Goal: Navigation & Orientation: Find specific page/section

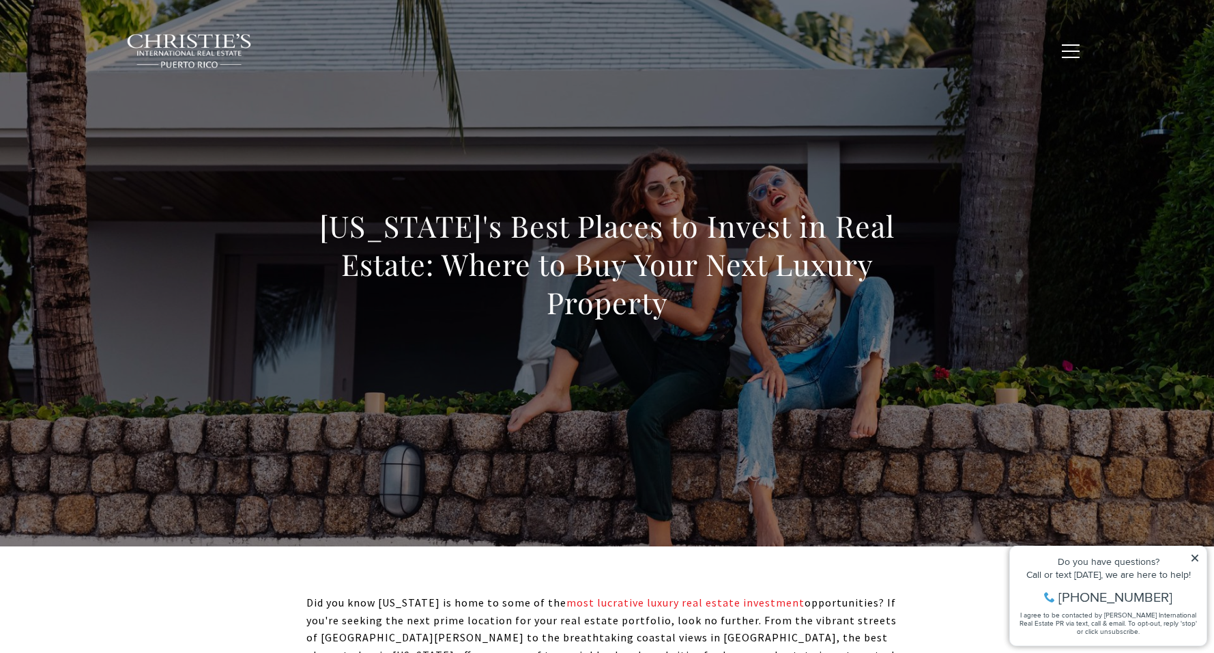
click at [714, 48] on span "New Construction" at bounding box center [661, 50] width 106 height 12
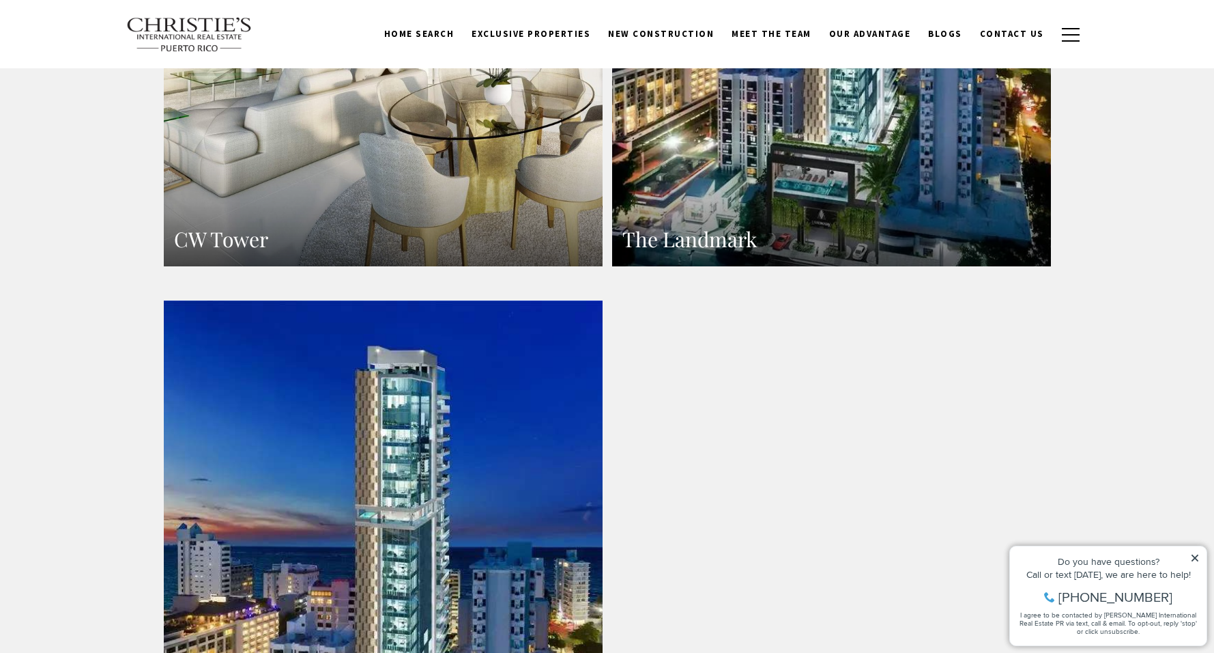
scroll to position [1549, 0]
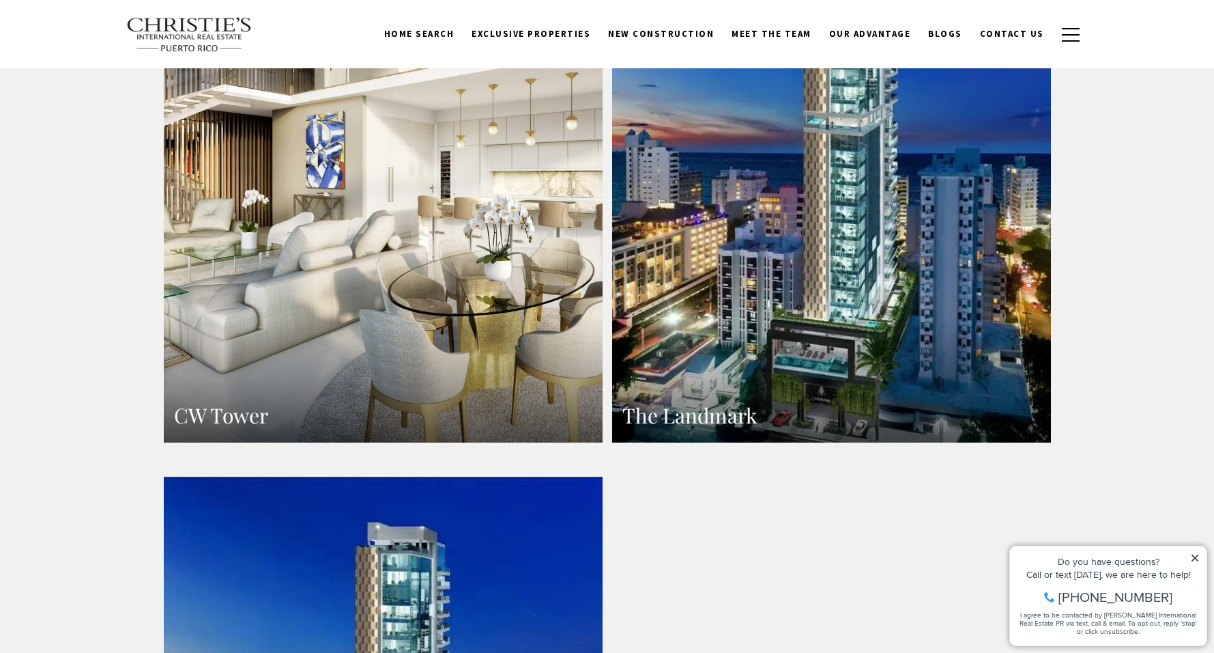
click at [847, 323] on link "The Landmark" at bounding box center [831, 174] width 439 height 536
click at [334, 240] on link "CW Tower" at bounding box center [383, 174] width 439 height 536
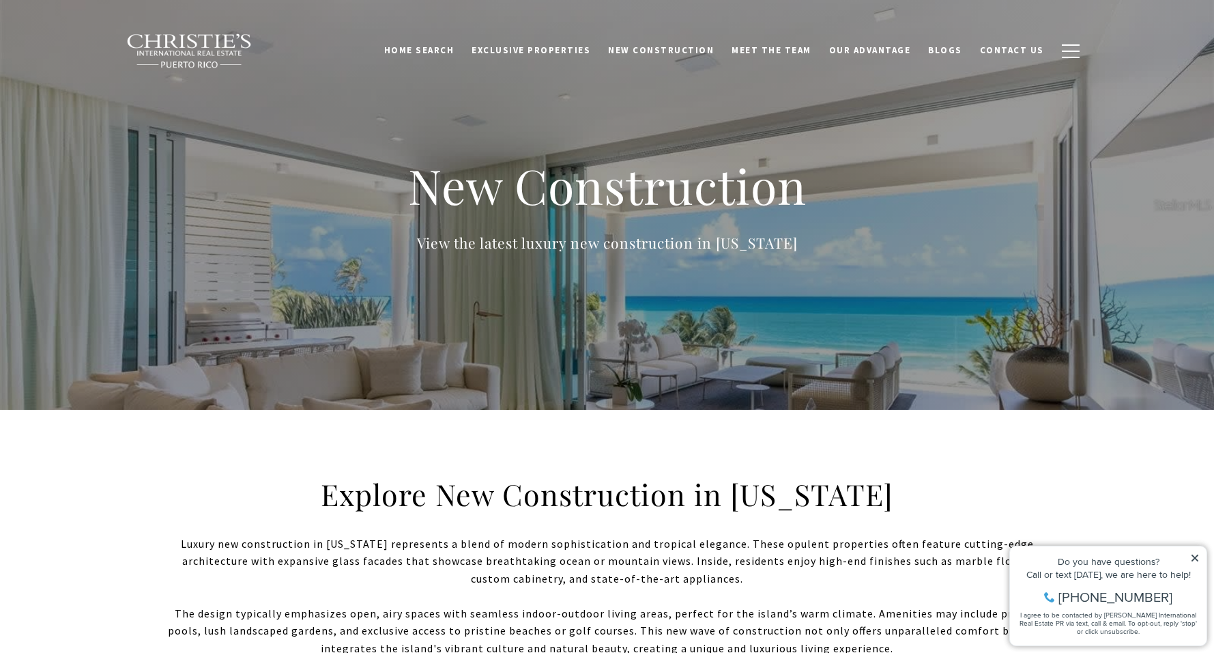
scroll to position [0, 0]
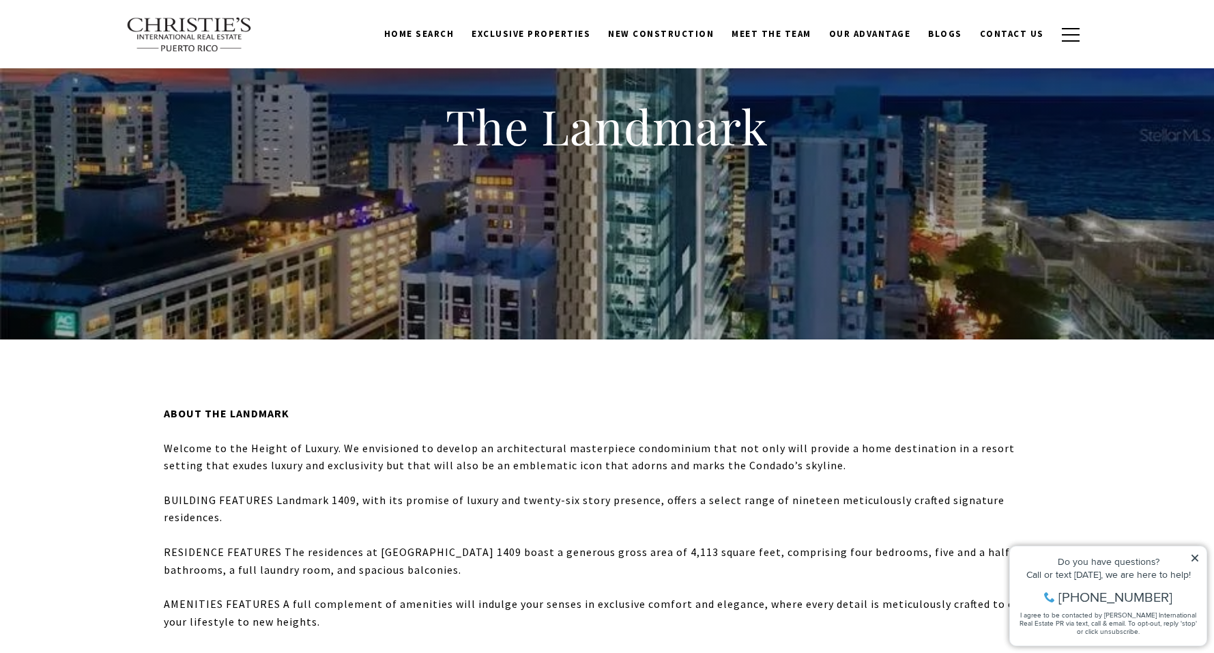
scroll to position [53, 0]
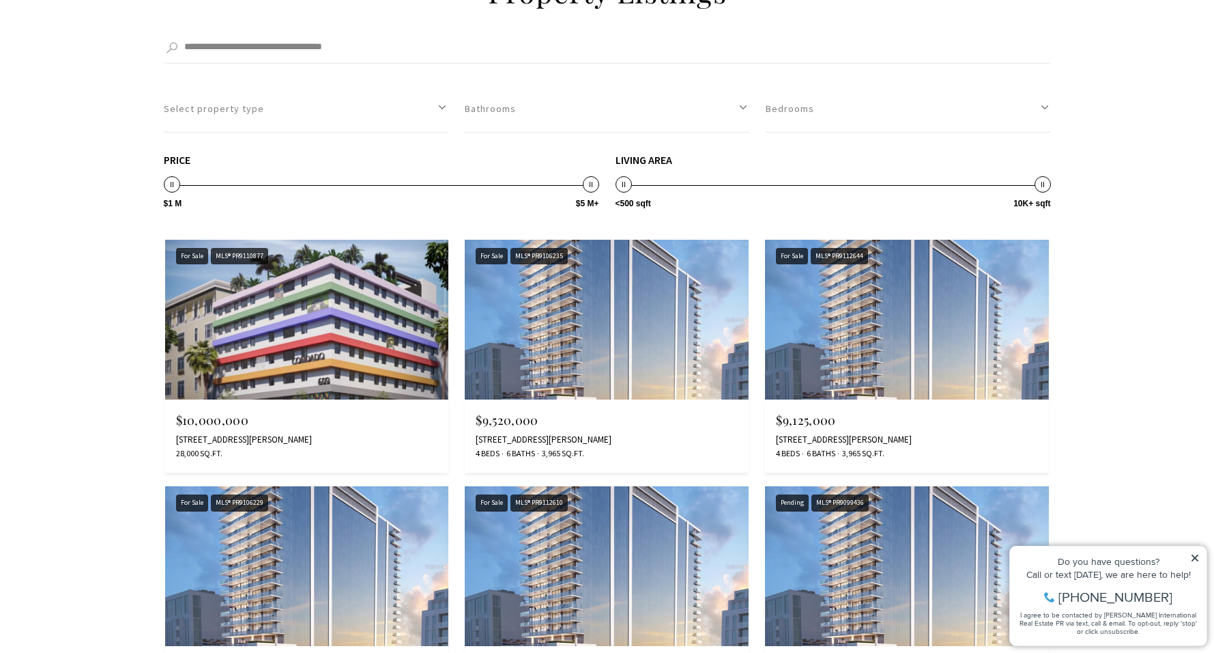
scroll to position [1550, 0]
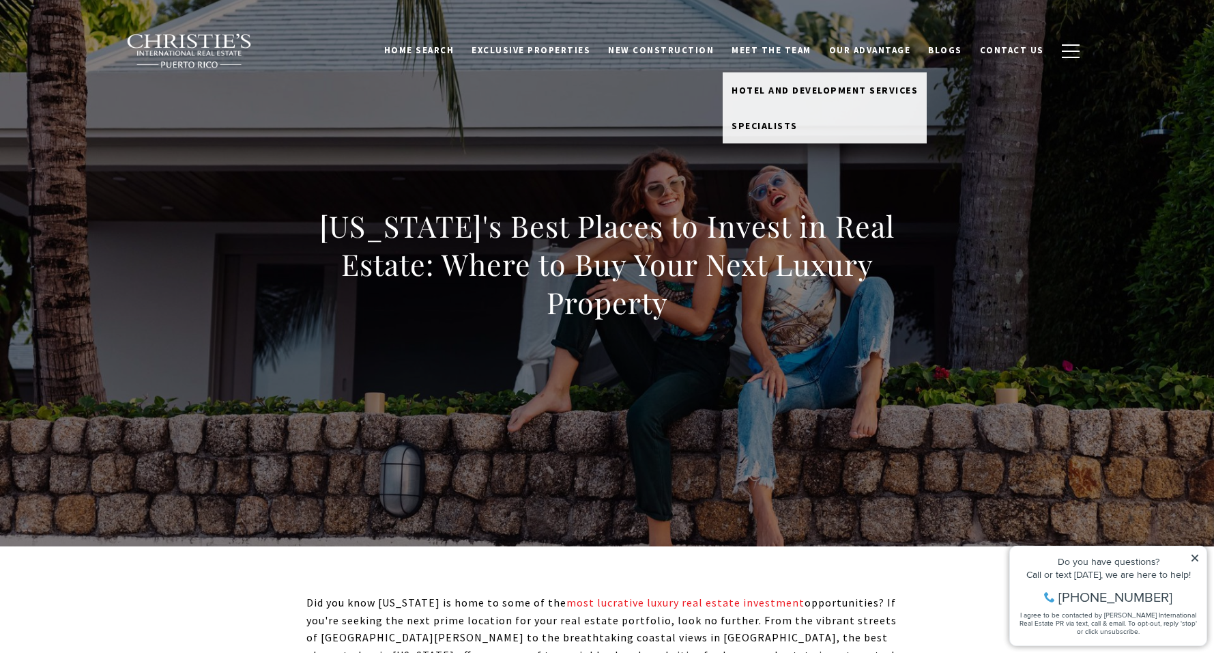
click at [777, 44] on link "Meet the Team" at bounding box center [772, 51] width 98 height 26
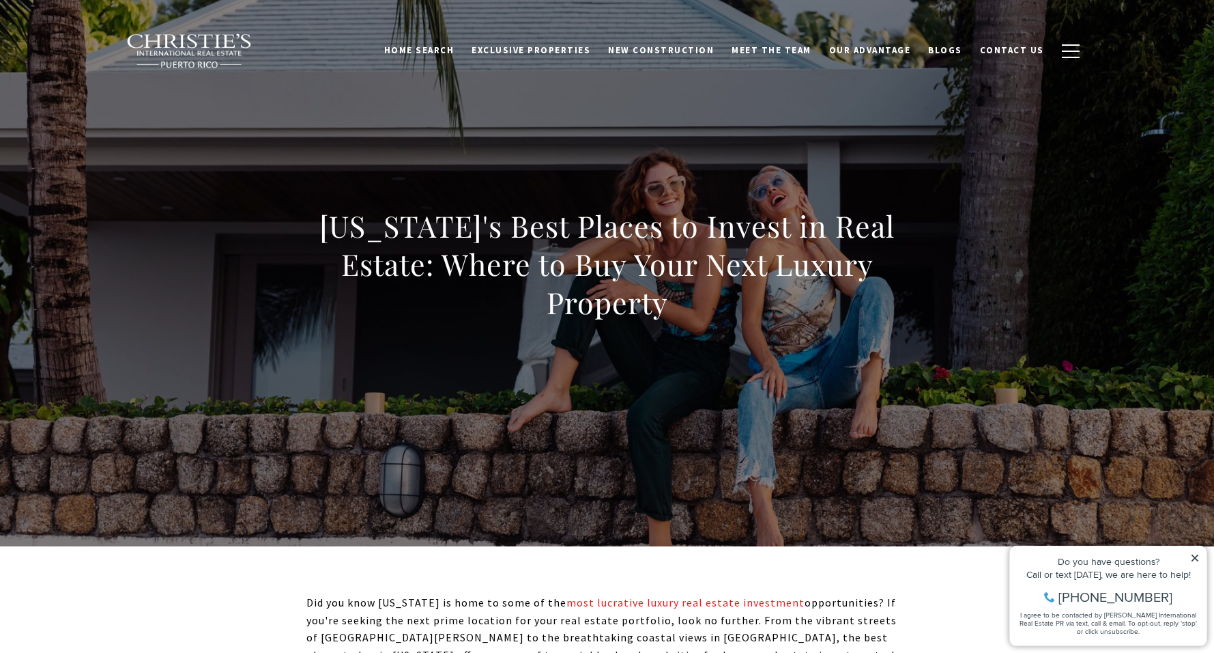
click at [777, 55] on link "Meet the Team" at bounding box center [772, 51] width 98 height 26
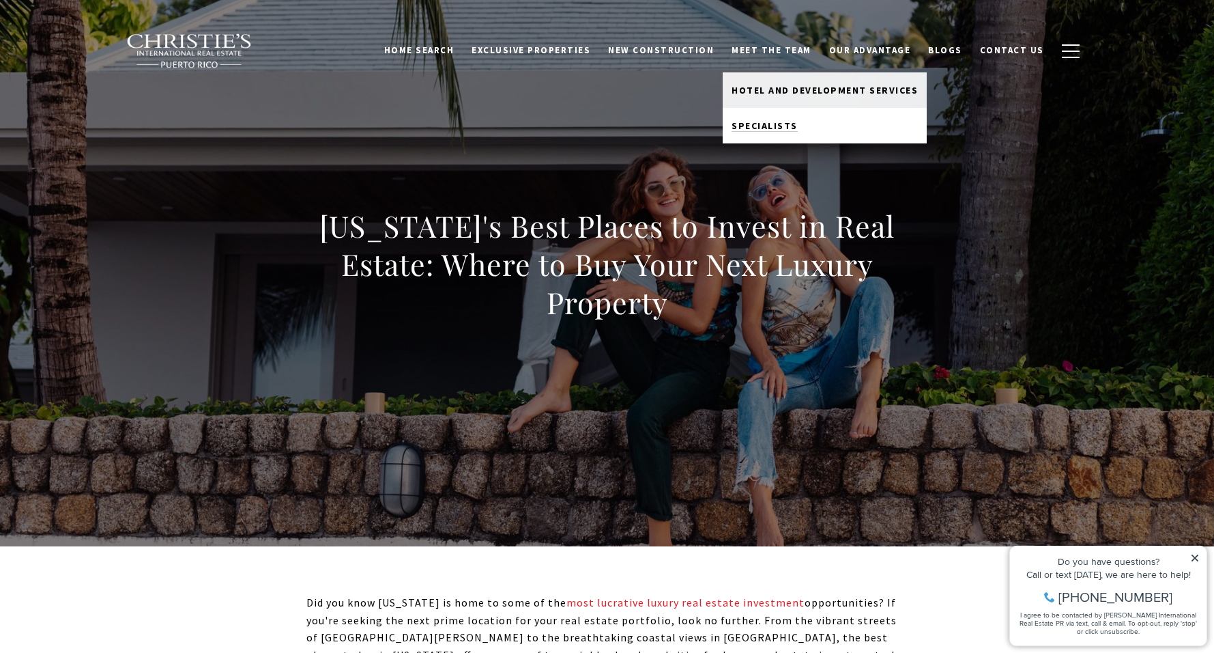
click at [776, 141] on link "Specialists" at bounding box center [825, 125] width 204 height 35
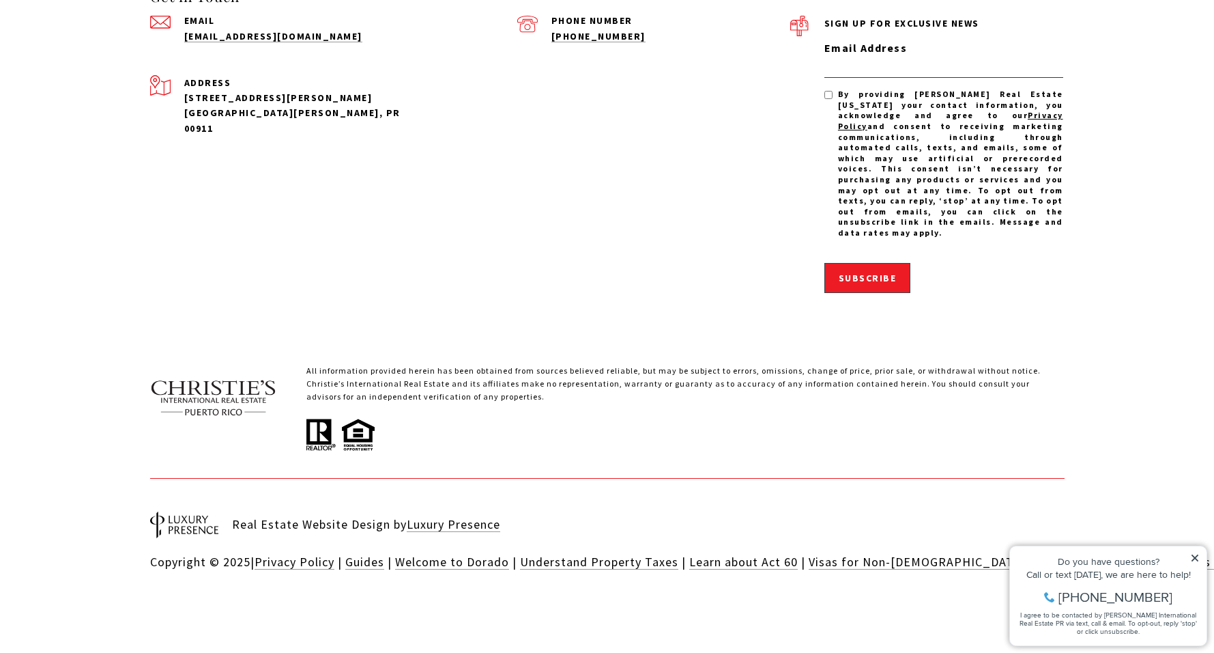
scroll to position [4054, 0]
